Goal: Entertainment & Leisure: Consume media (video, audio)

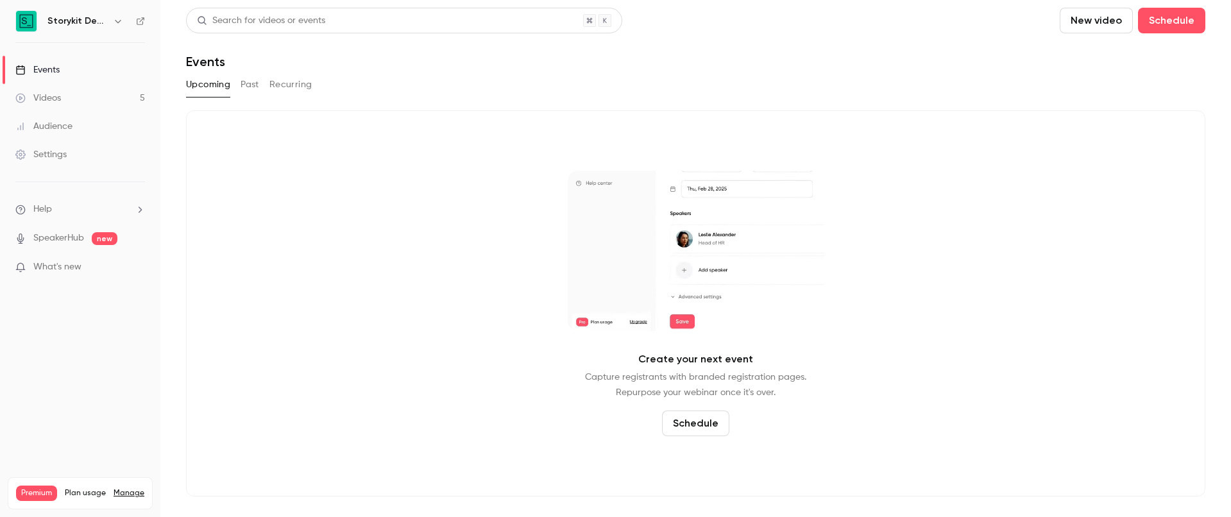
click at [254, 82] on button "Past" at bounding box center [250, 84] width 19 height 21
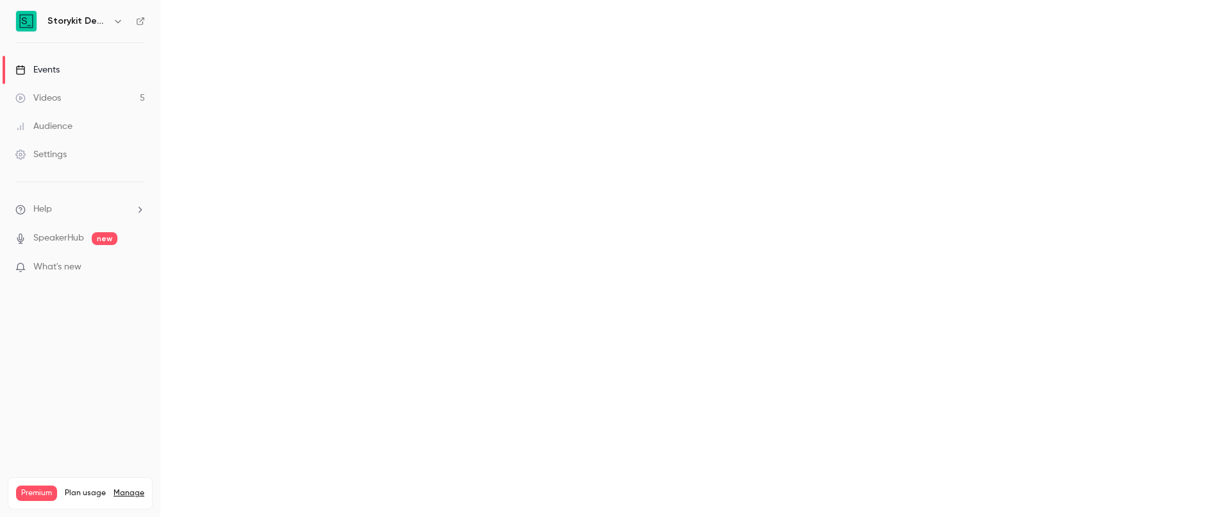
click at [107, 21] on h6 "Storykit Deep Dives" at bounding box center [77, 21] width 60 height 13
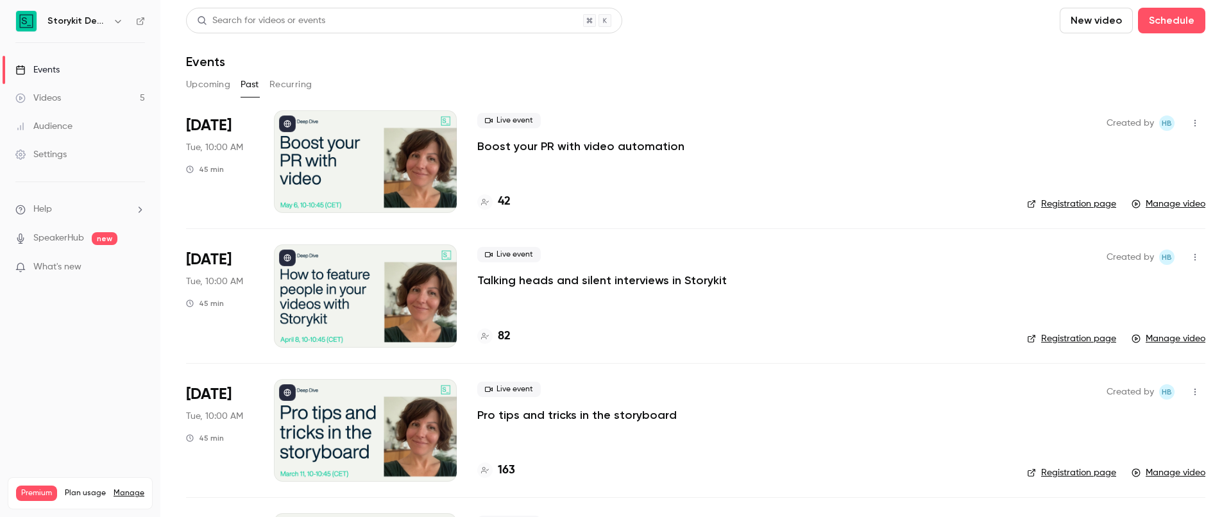
click at [118, 21] on icon "button" at bounding box center [118, 21] width 10 height 10
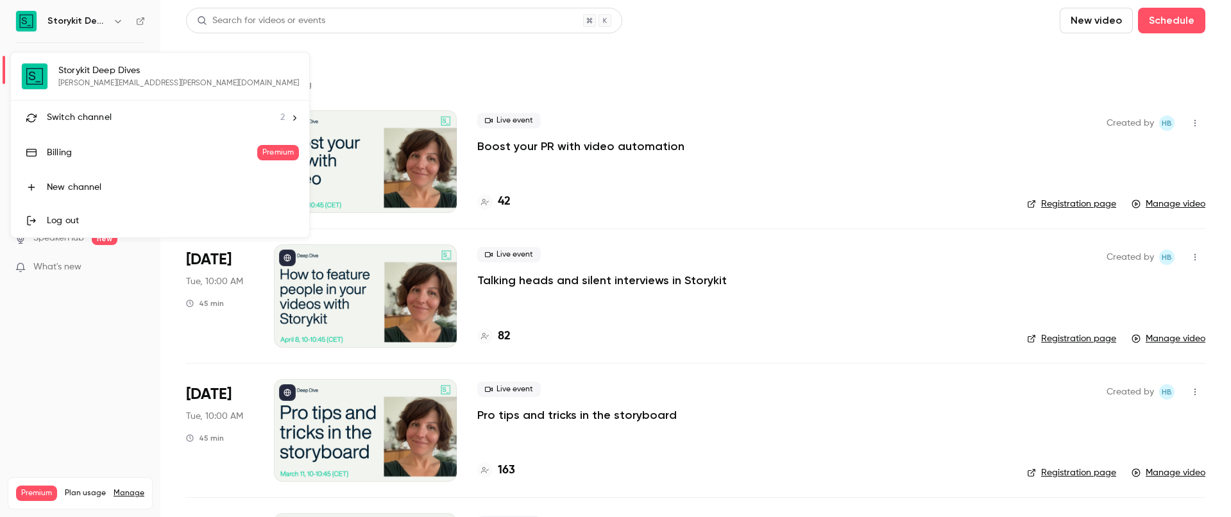
click at [124, 77] on div "Storykit Deep Dives shane.mcpartland@storykit.io Switch channel 2 Billing Premi…" at bounding box center [160, 145] width 298 height 185
click at [126, 115] on div "Switch channel 2" at bounding box center [166, 117] width 238 height 13
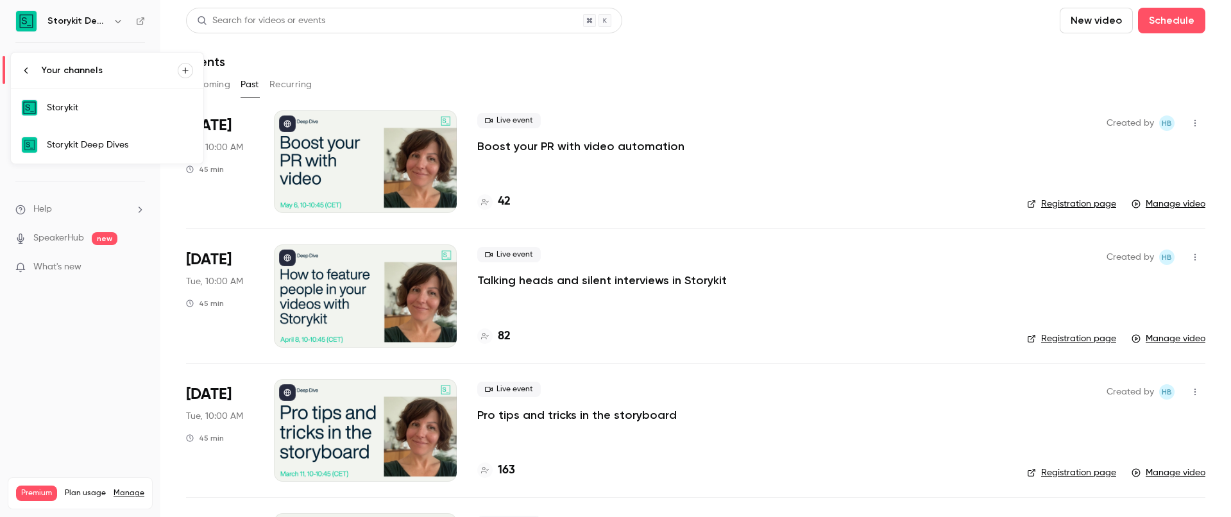
click at [126, 115] on link "Storykit" at bounding box center [107, 107] width 192 height 37
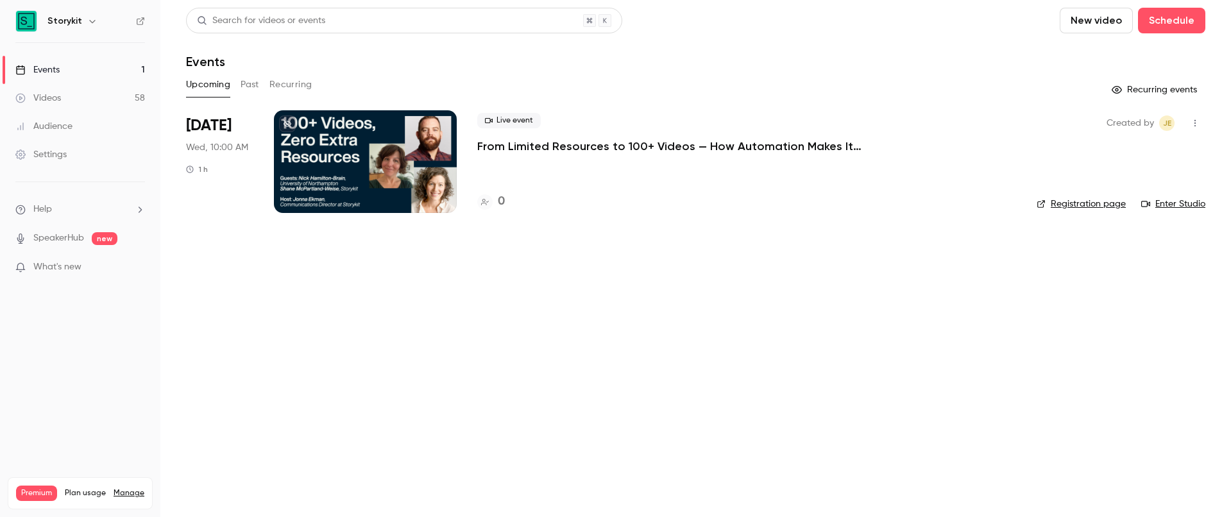
click at [249, 87] on button "Past" at bounding box center [250, 84] width 19 height 21
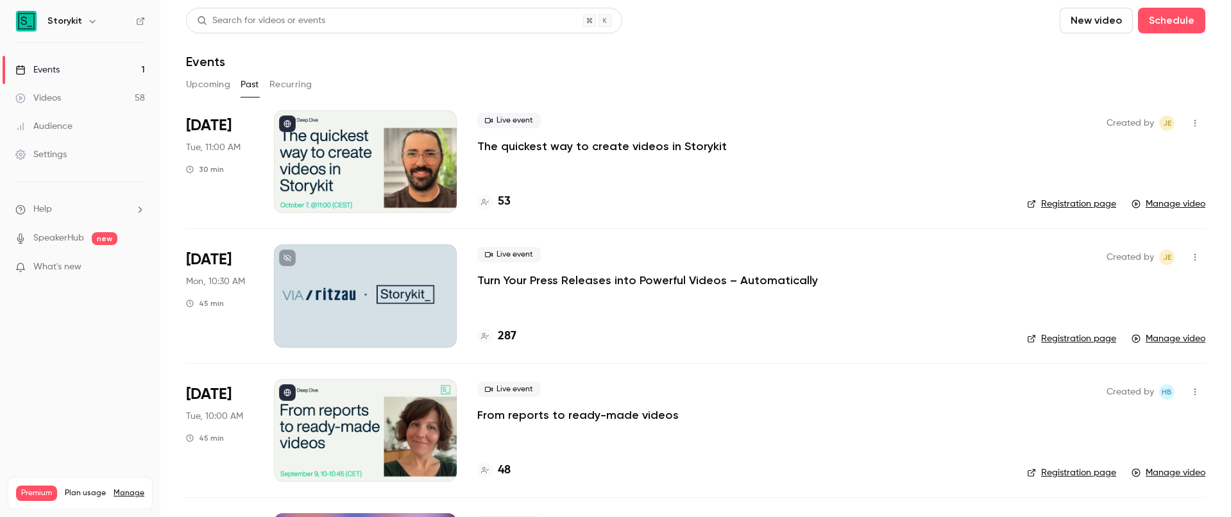
click at [350, 153] on div at bounding box center [365, 161] width 183 height 103
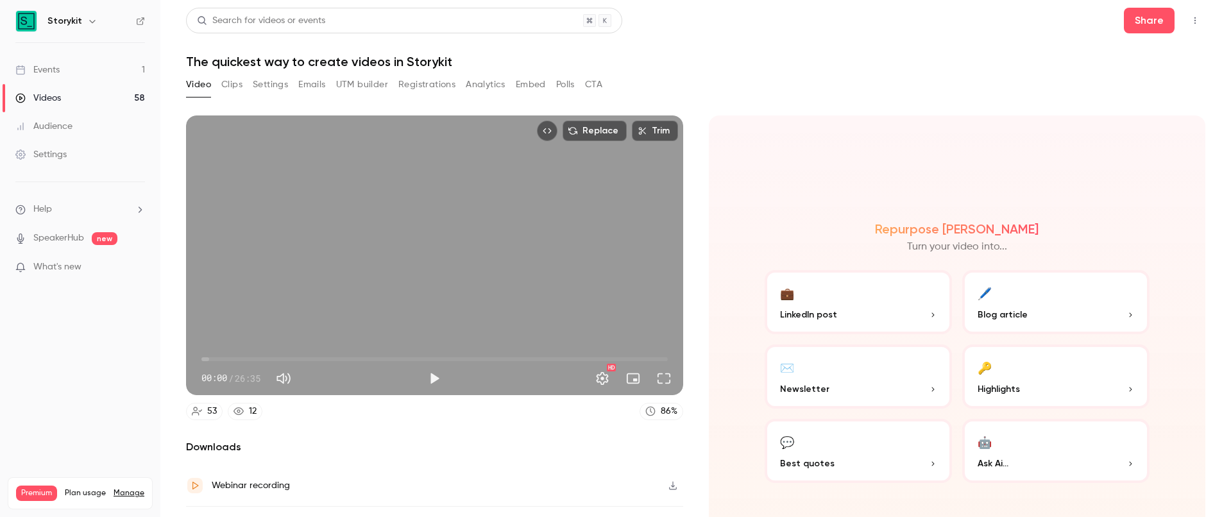
click at [235, 85] on button "Clips" at bounding box center [231, 84] width 21 height 21
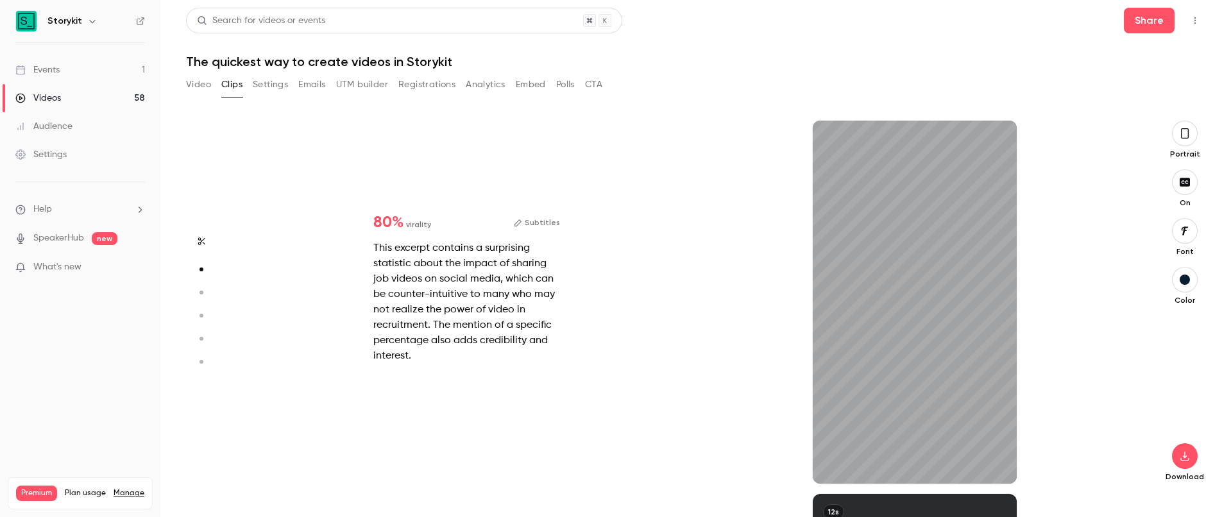
scroll to position [373, 0]
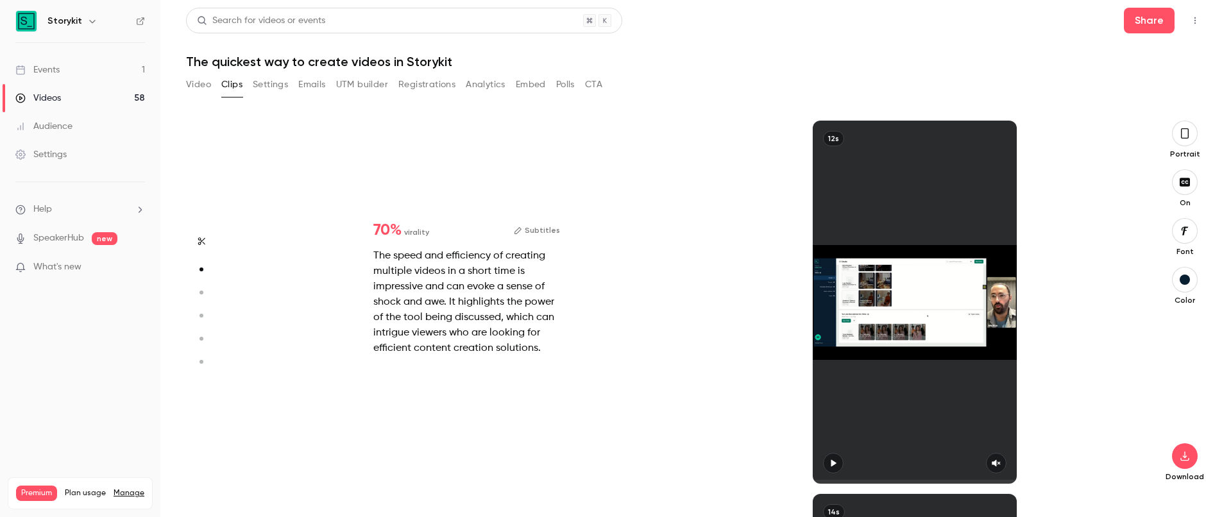
type input "*"
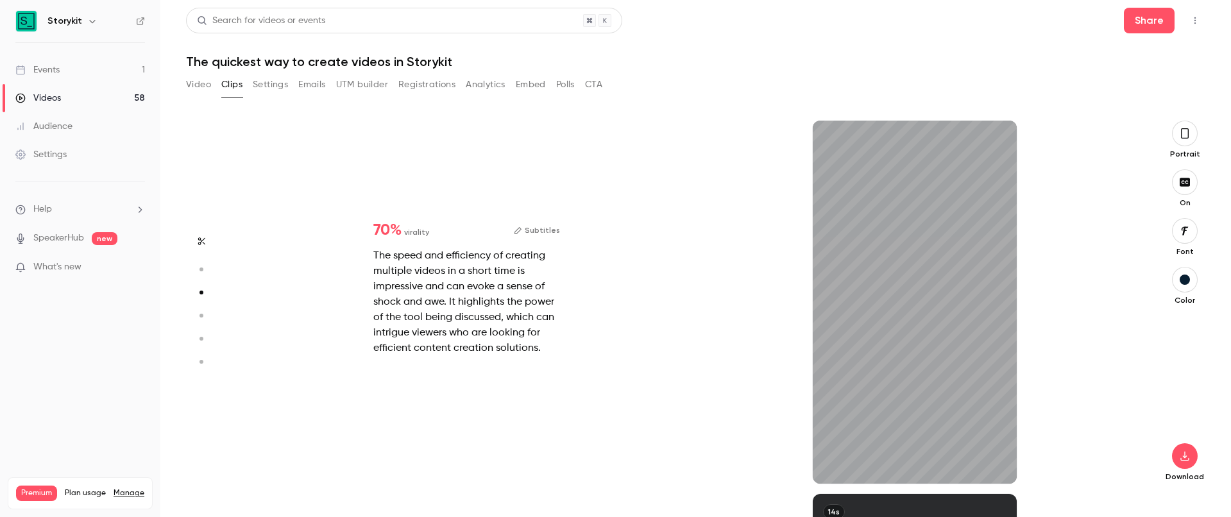
scroll to position [747, 0]
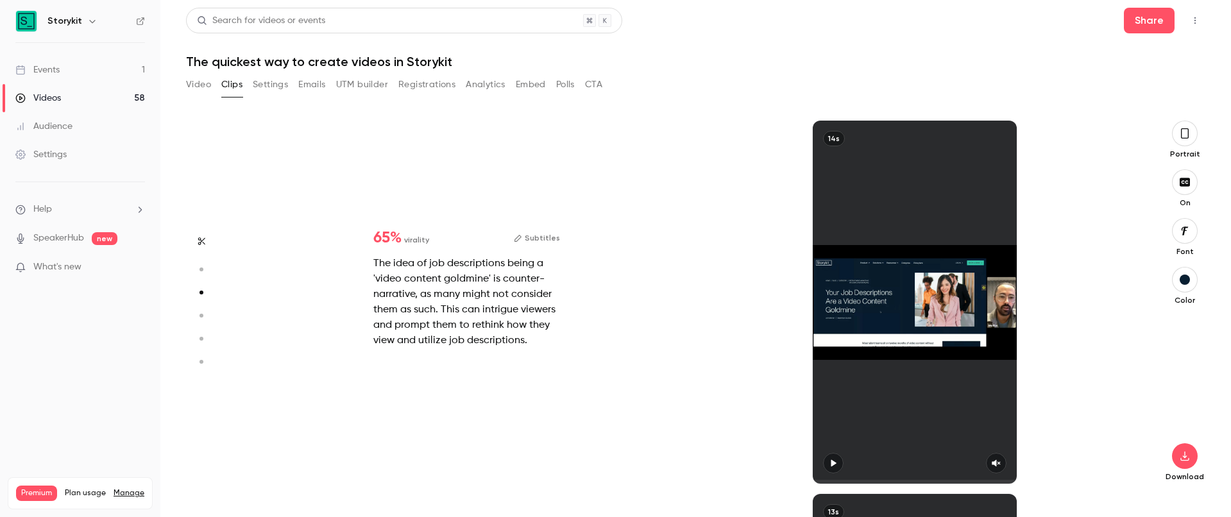
type input "*"
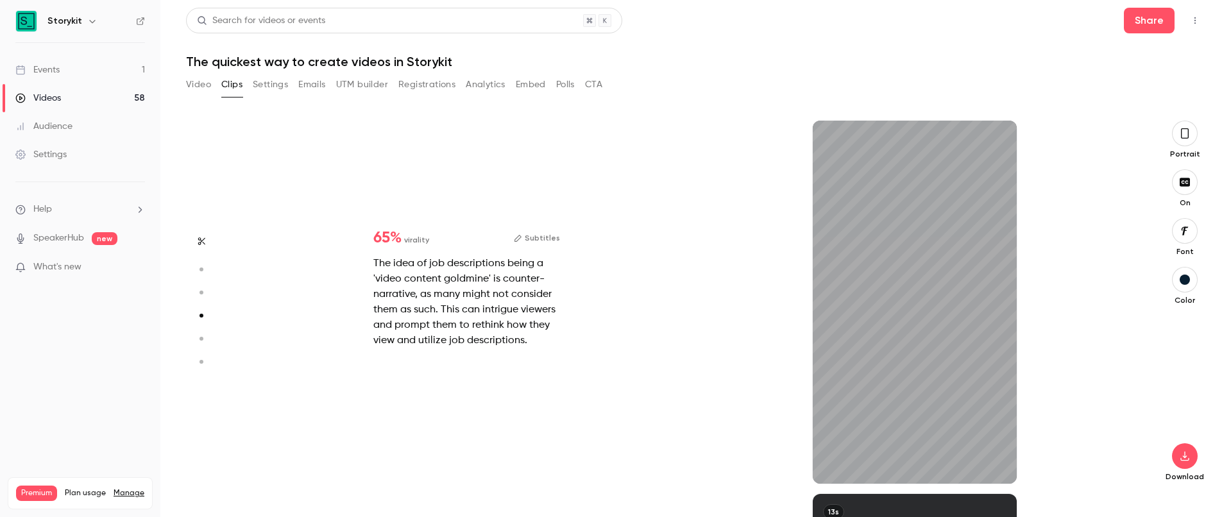
scroll to position [1120, 0]
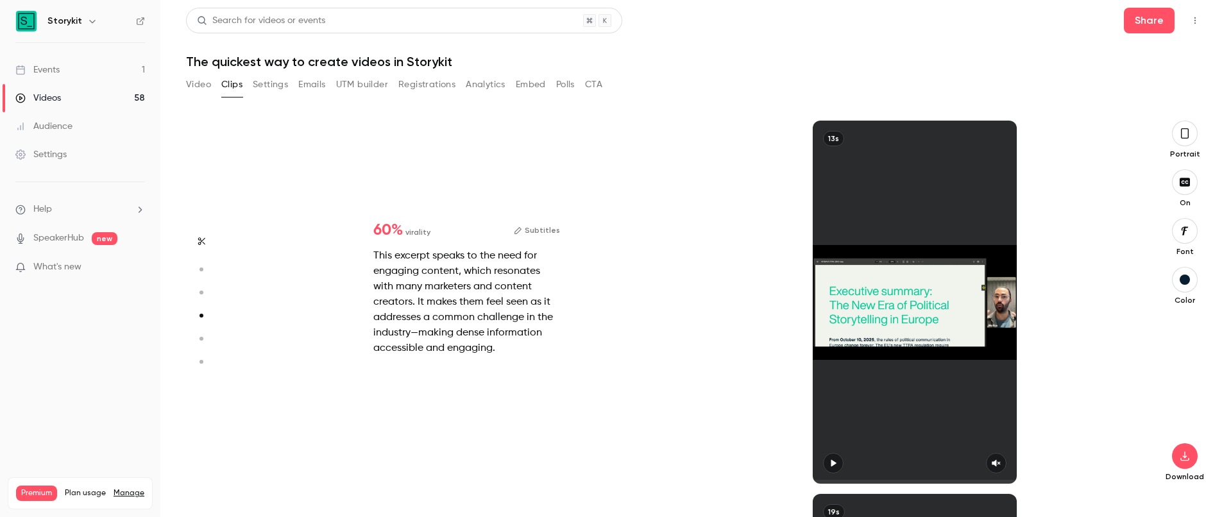
type input "*"
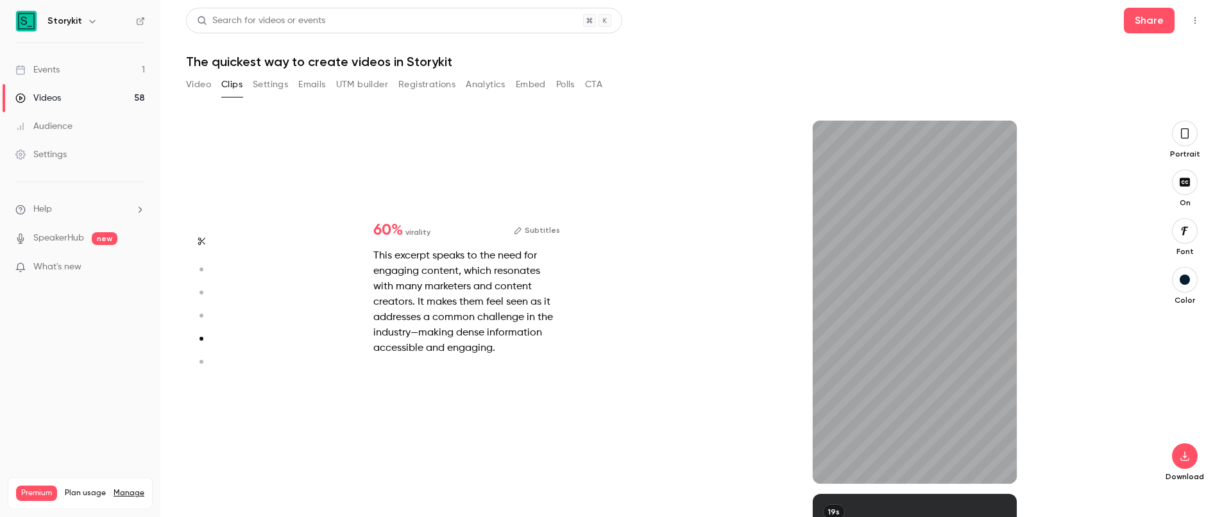
scroll to position [1494, 0]
click at [1182, 134] on icon "button" at bounding box center [1185, 133] width 10 height 14
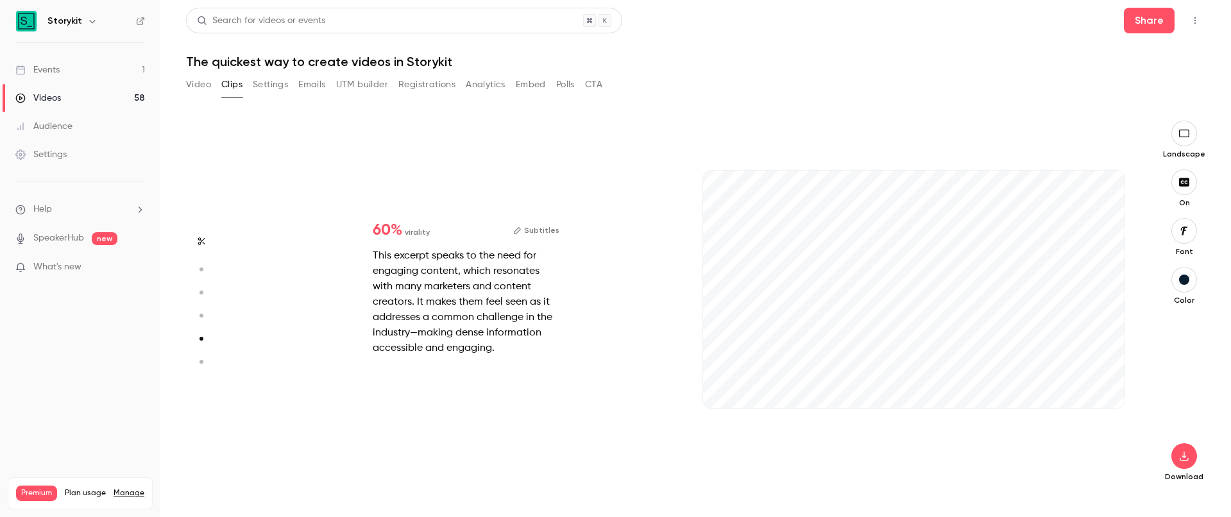
click at [1182, 134] on icon "button" at bounding box center [1184, 133] width 14 height 10
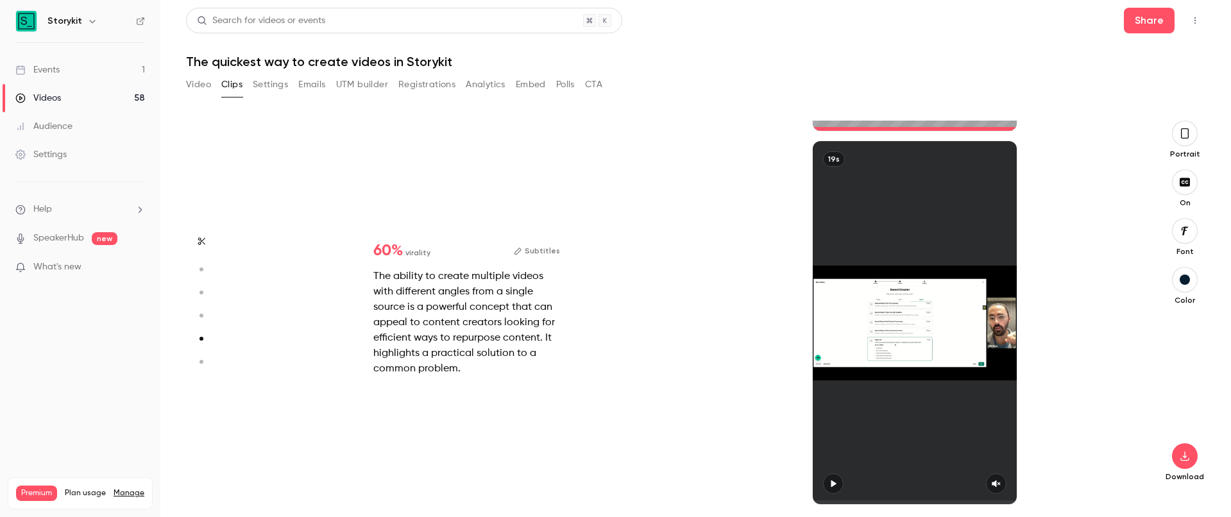
type input "*"
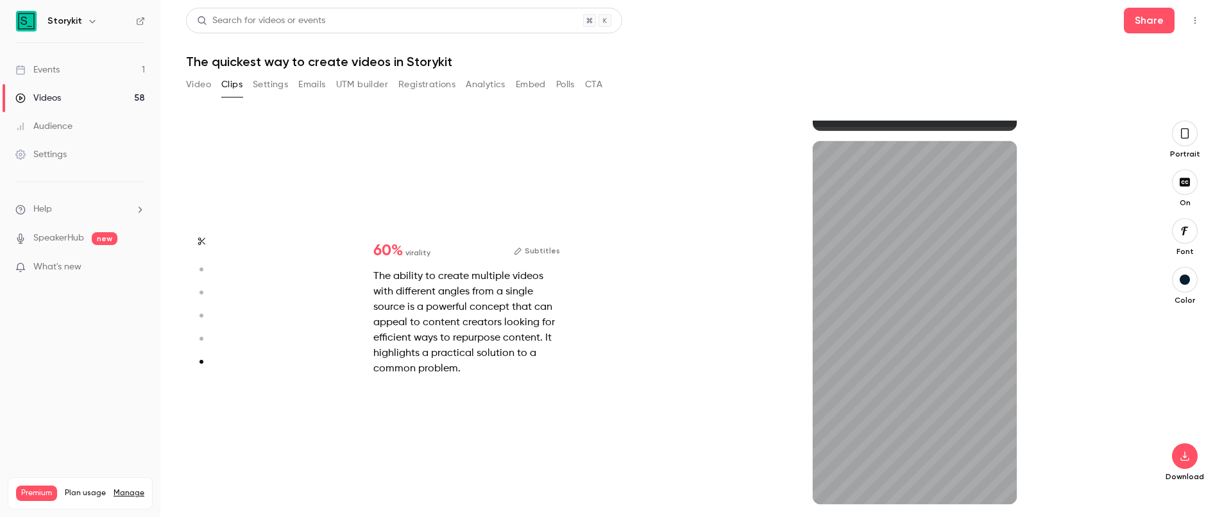
scroll to position [1847, 0]
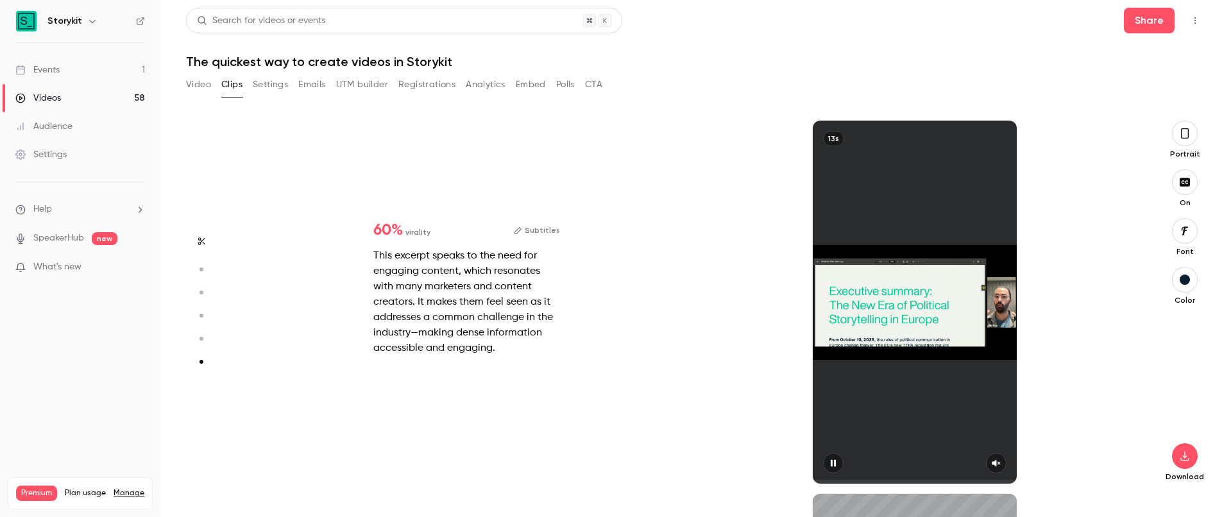
type input "*"
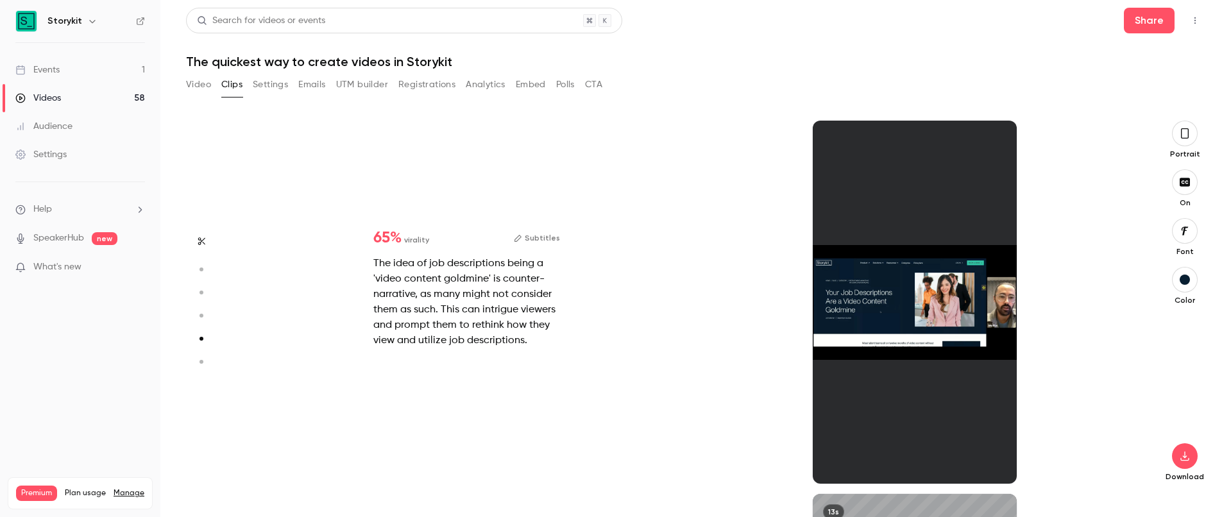
type input "*"
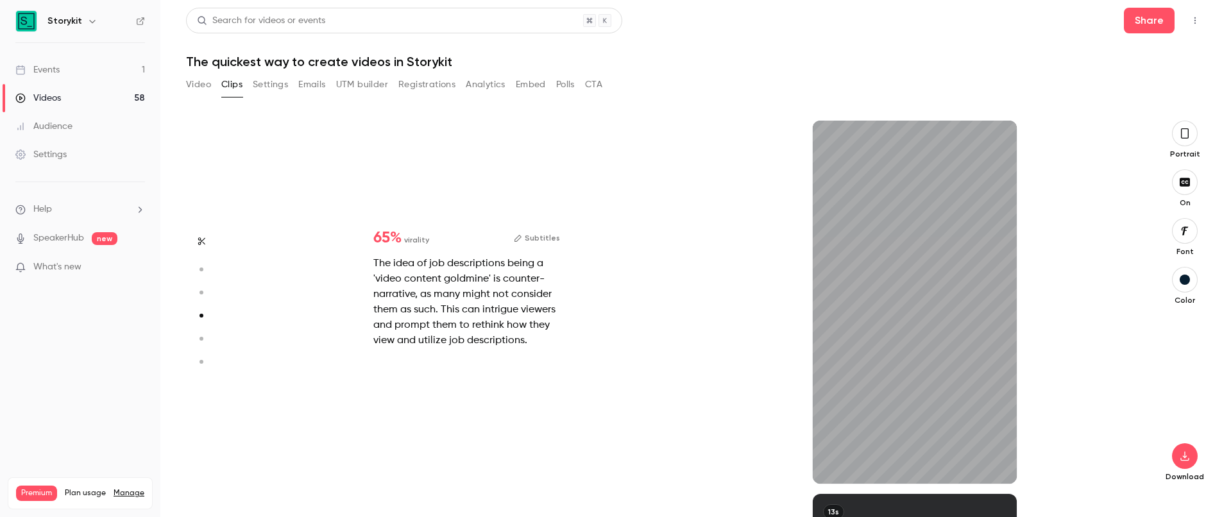
scroll to position [1120, 0]
type input "****"
